Goal: Task Accomplishment & Management: Manage account settings

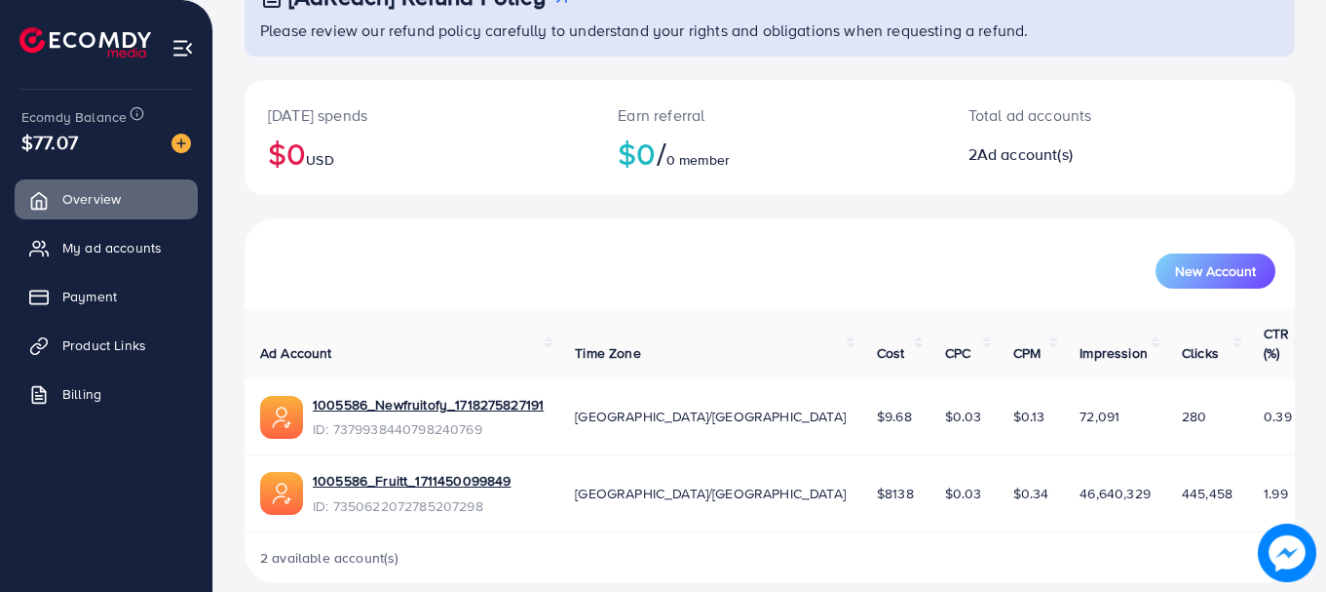
scroll to position [156, 0]
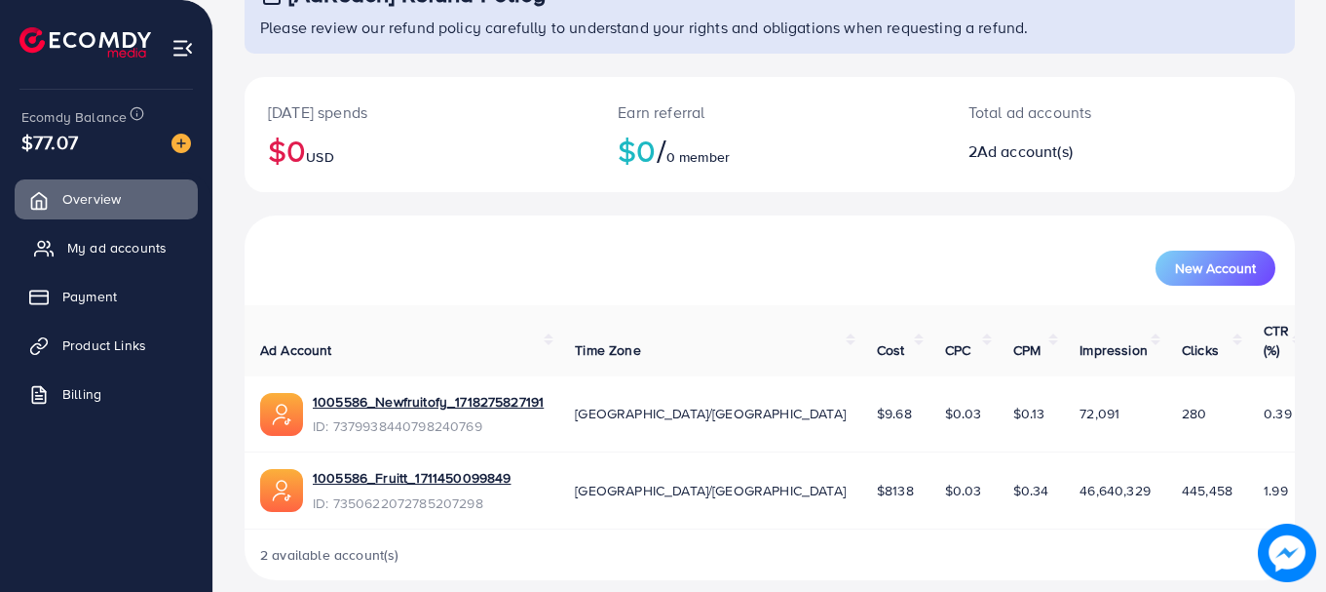
click at [113, 247] on span "My ad accounts" at bounding box center [116, 247] width 99 height 19
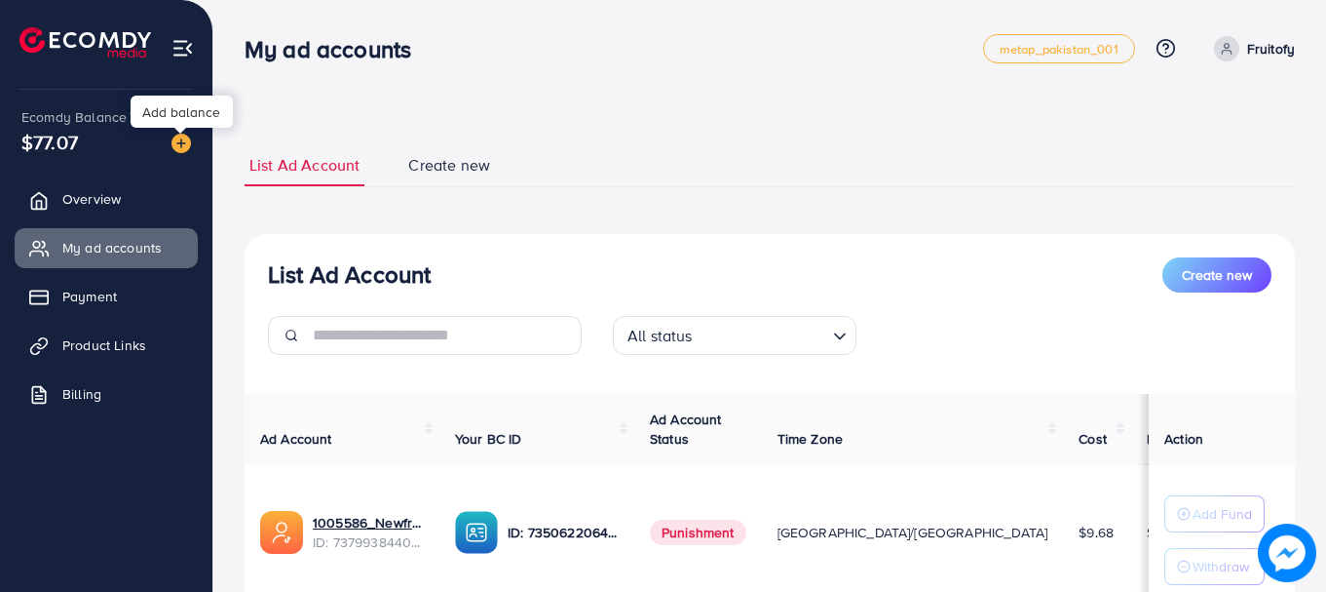
click at [178, 140] on img at bounding box center [181, 143] width 19 height 19
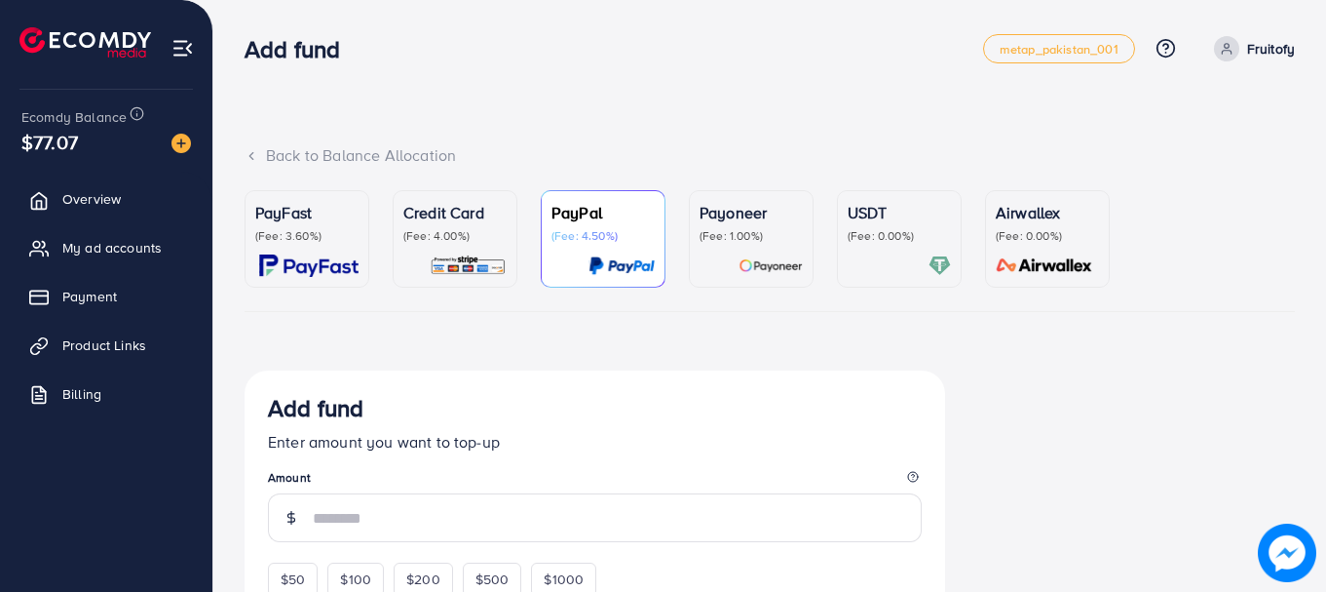
click at [872, 217] on p "USDT" at bounding box center [899, 212] width 103 height 23
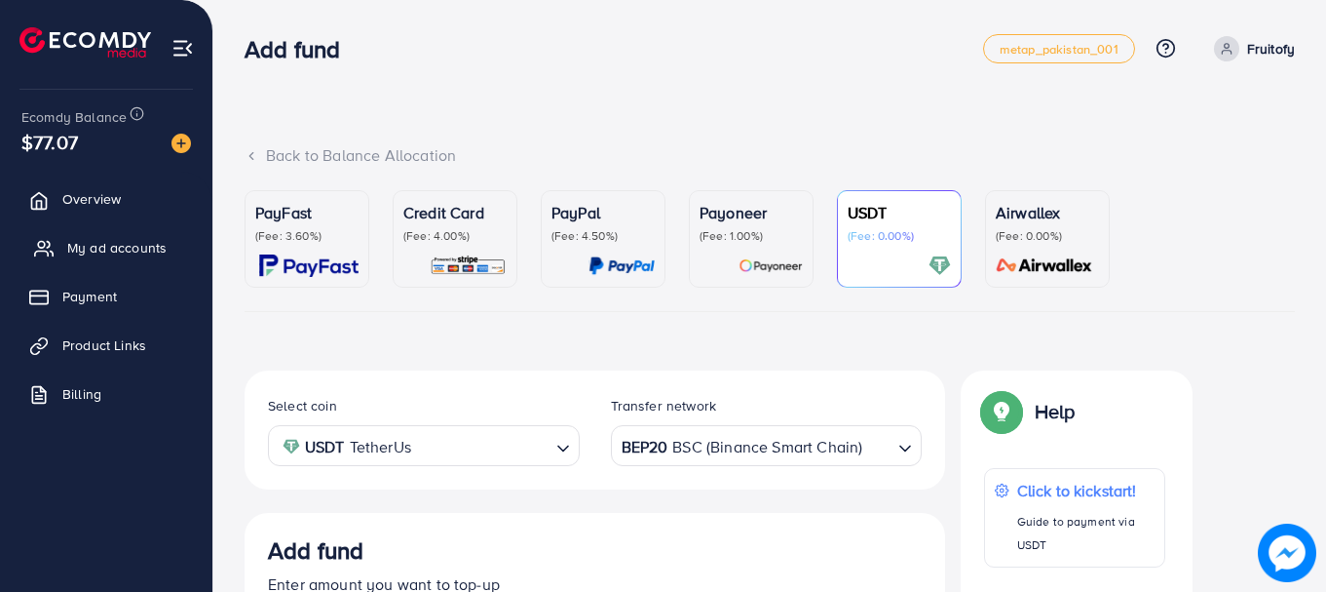
click at [115, 240] on span "My ad accounts" at bounding box center [116, 247] width 99 height 19
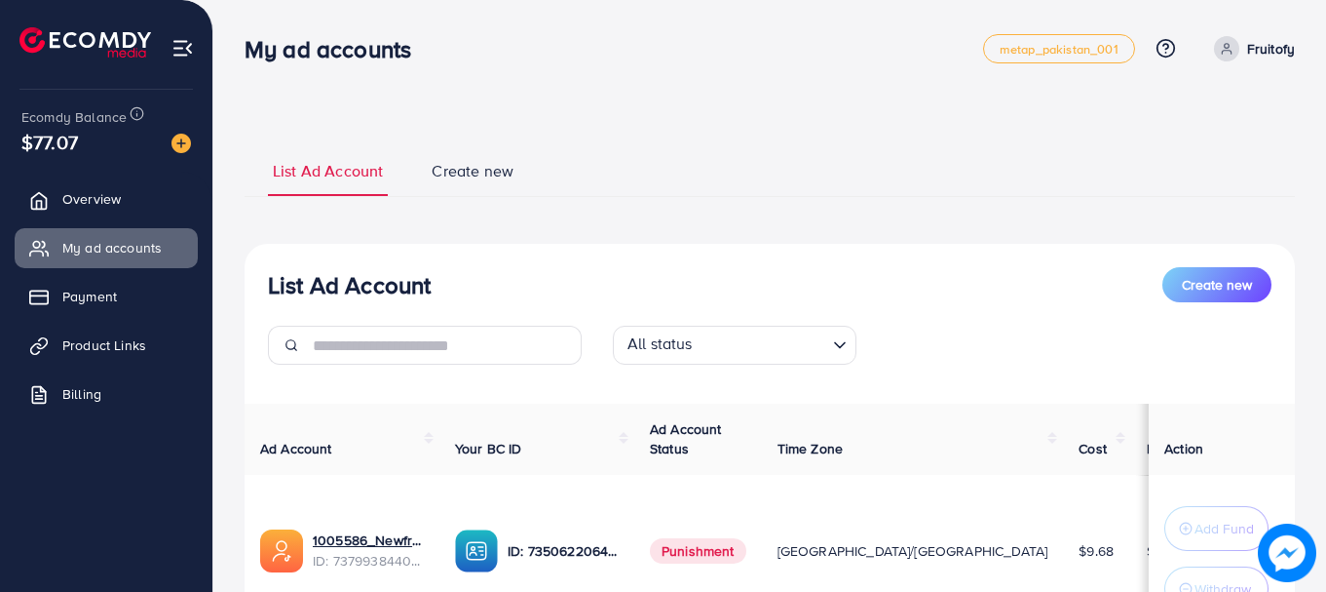
click at [460, 167] on span "Create new" at bounding box center [473, 171] width 82 height 22
